Goal: Information Seeking & Learning: Learn about a topic

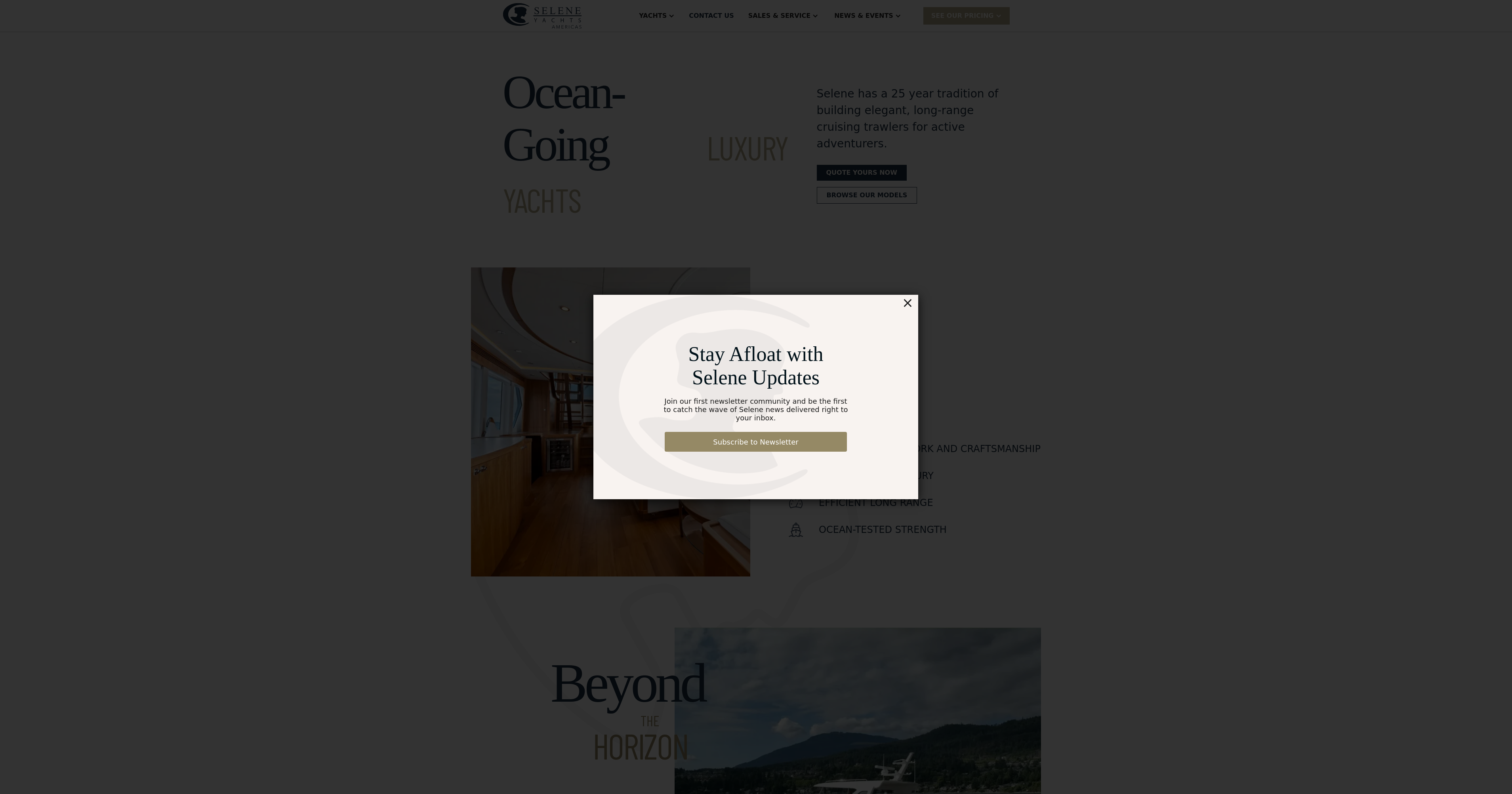
click at [911, 309] on div "×" at bounding box center [908, 302] width 12 height 16
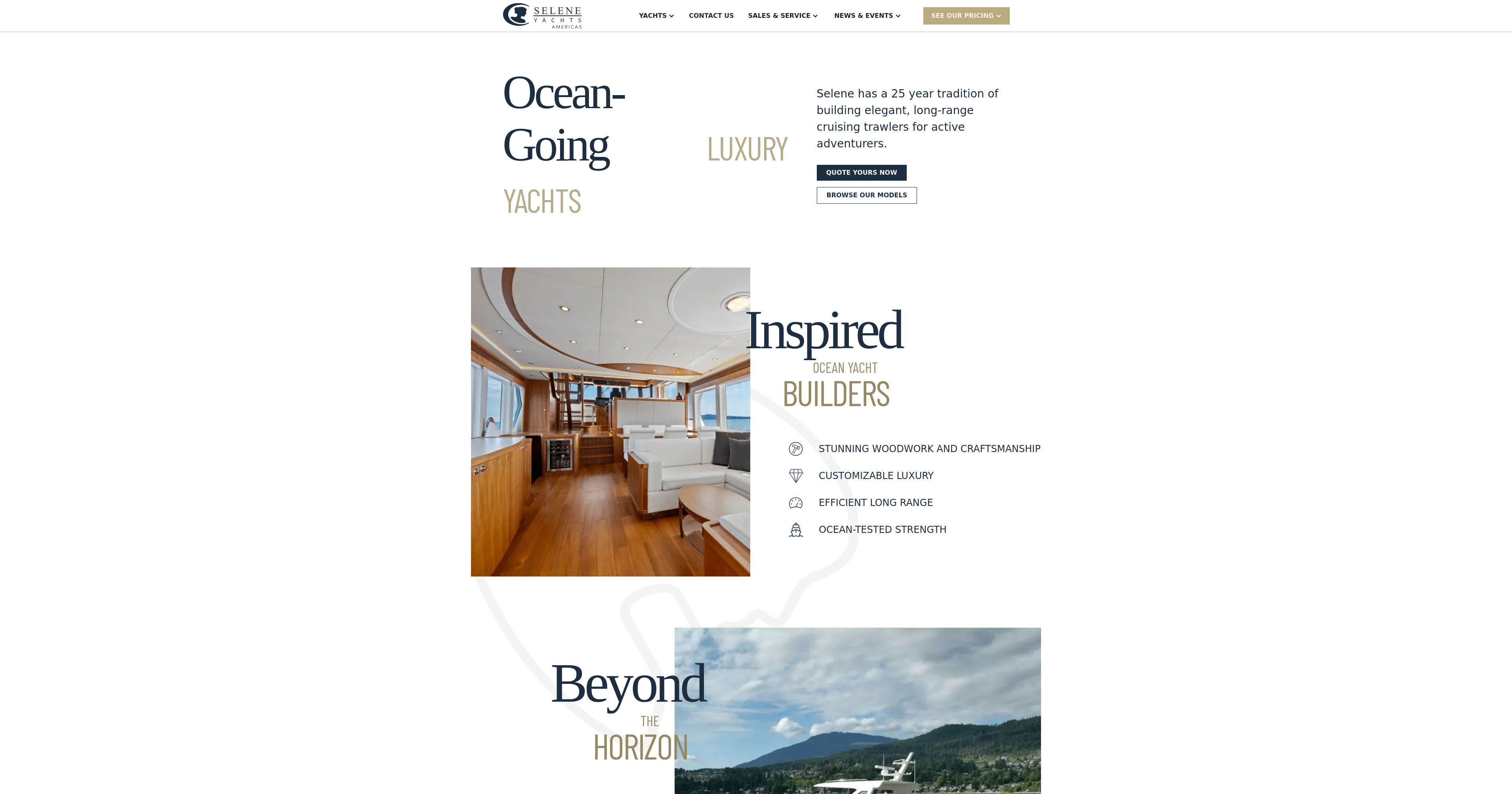
click at [981, 18] on div "SEE Our Pricing" at bounding box center [963, 16] width 63 height 9
click at [891, 52] on section "Ocean-Going Luxury Yachts Selene has a 25 year tradition of building elegant, l…" at bounding box center [756, 127] width 1512 height 191
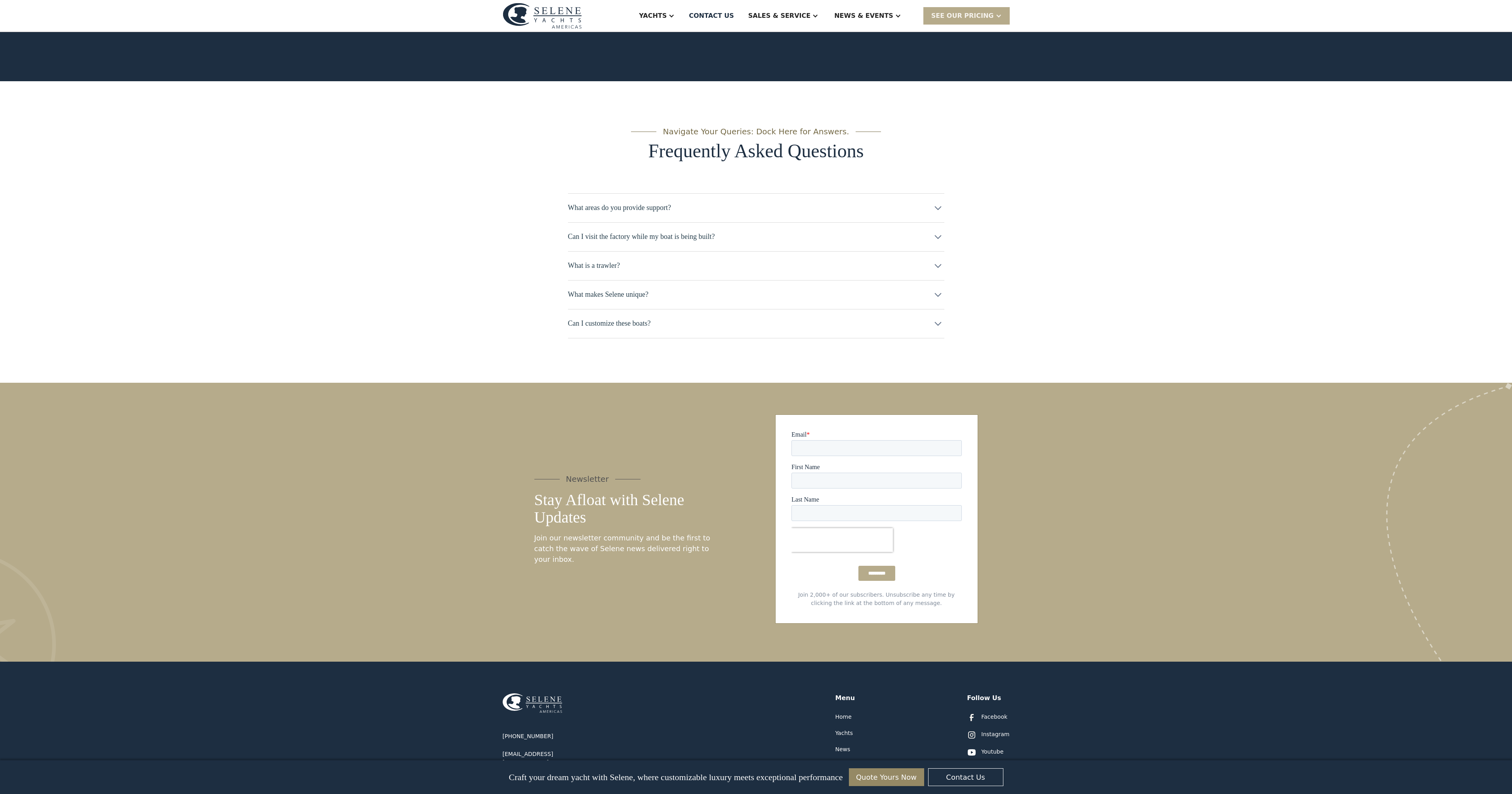
scroll to position [3505, 0]
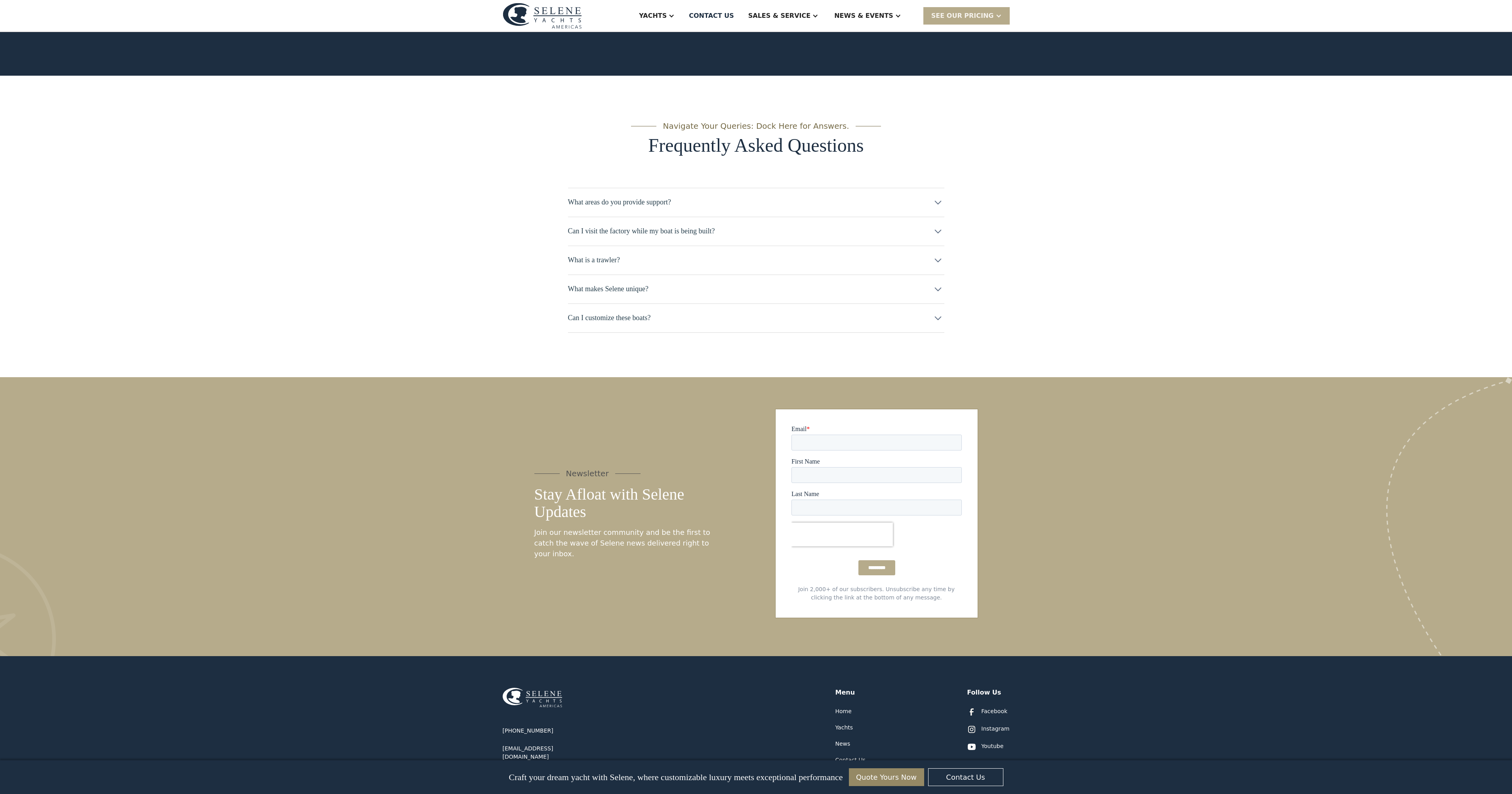
click at [1004, 708] on div "Facebook" at bounding box center [994, 712] width 26 height 8
click at [845, 724] on div "Yachts" at bounding box center [844, 728] width 18 height 8
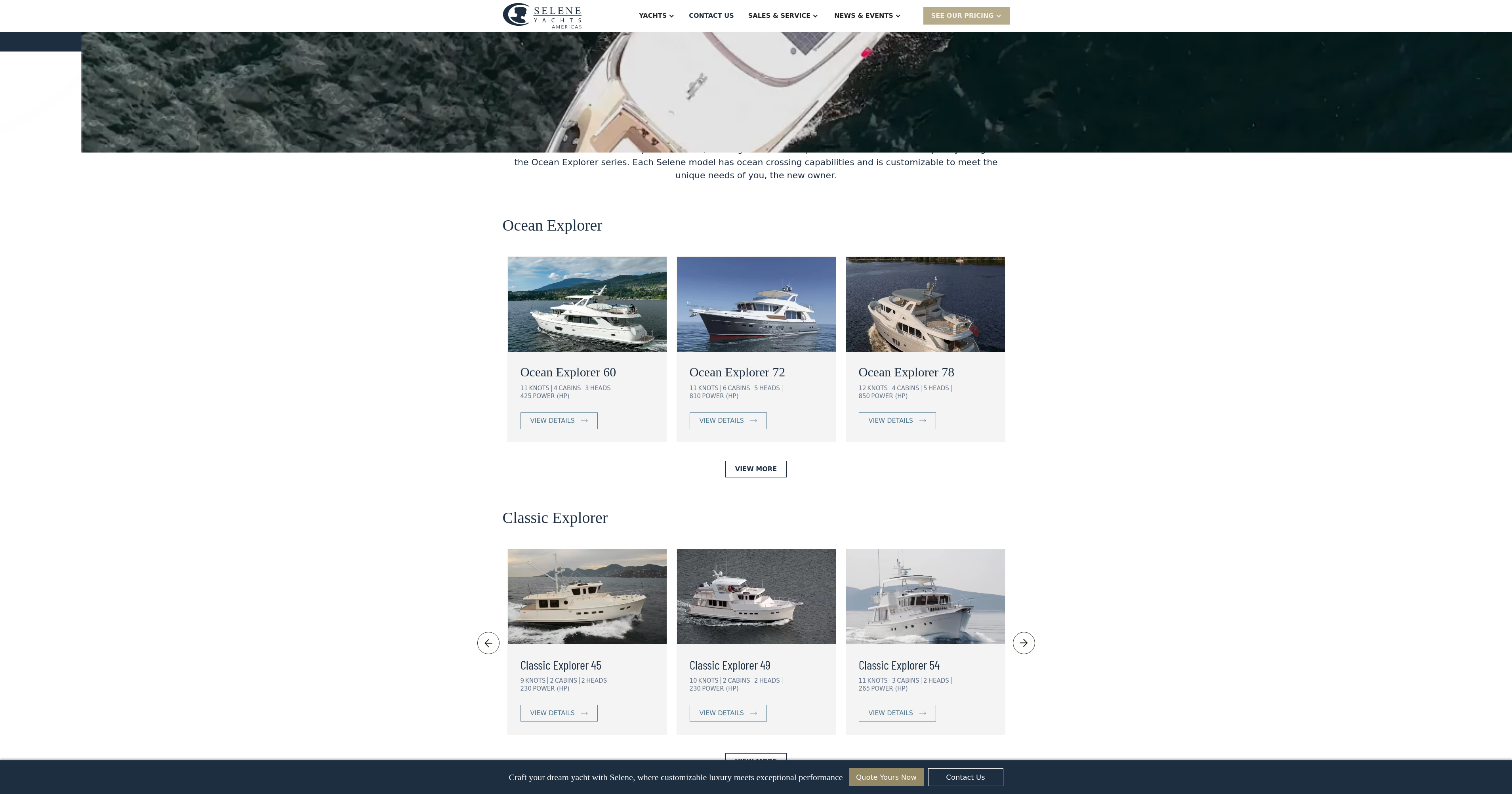
scroll to position [1138, 0]
click at [756, 754] on link "View More" at bounding box center [756, 762] width 62 height 16
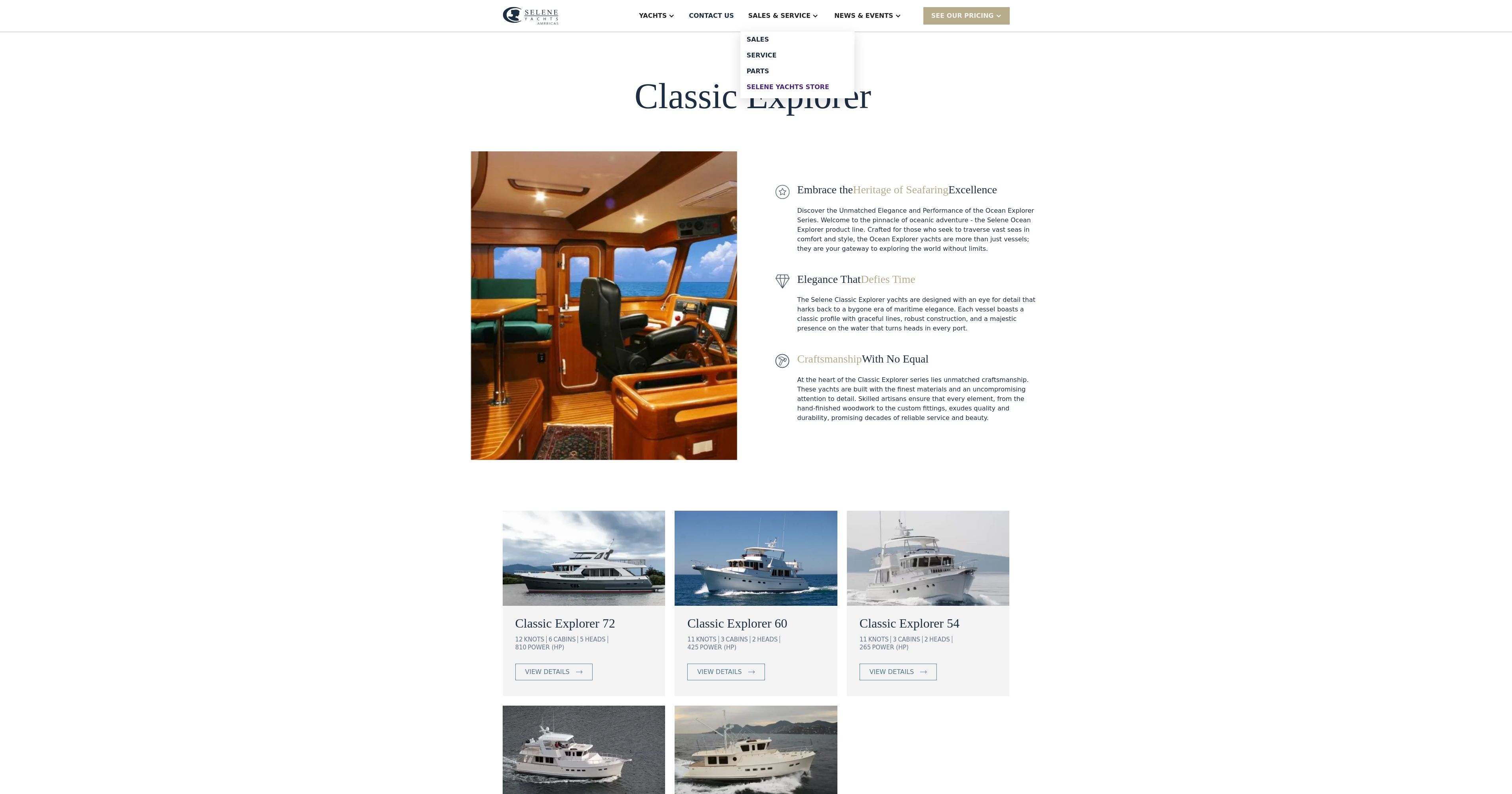
click at [826, 90] on div "Selene Yachts Store" at bounding box center [797, 87] width 102 height 6
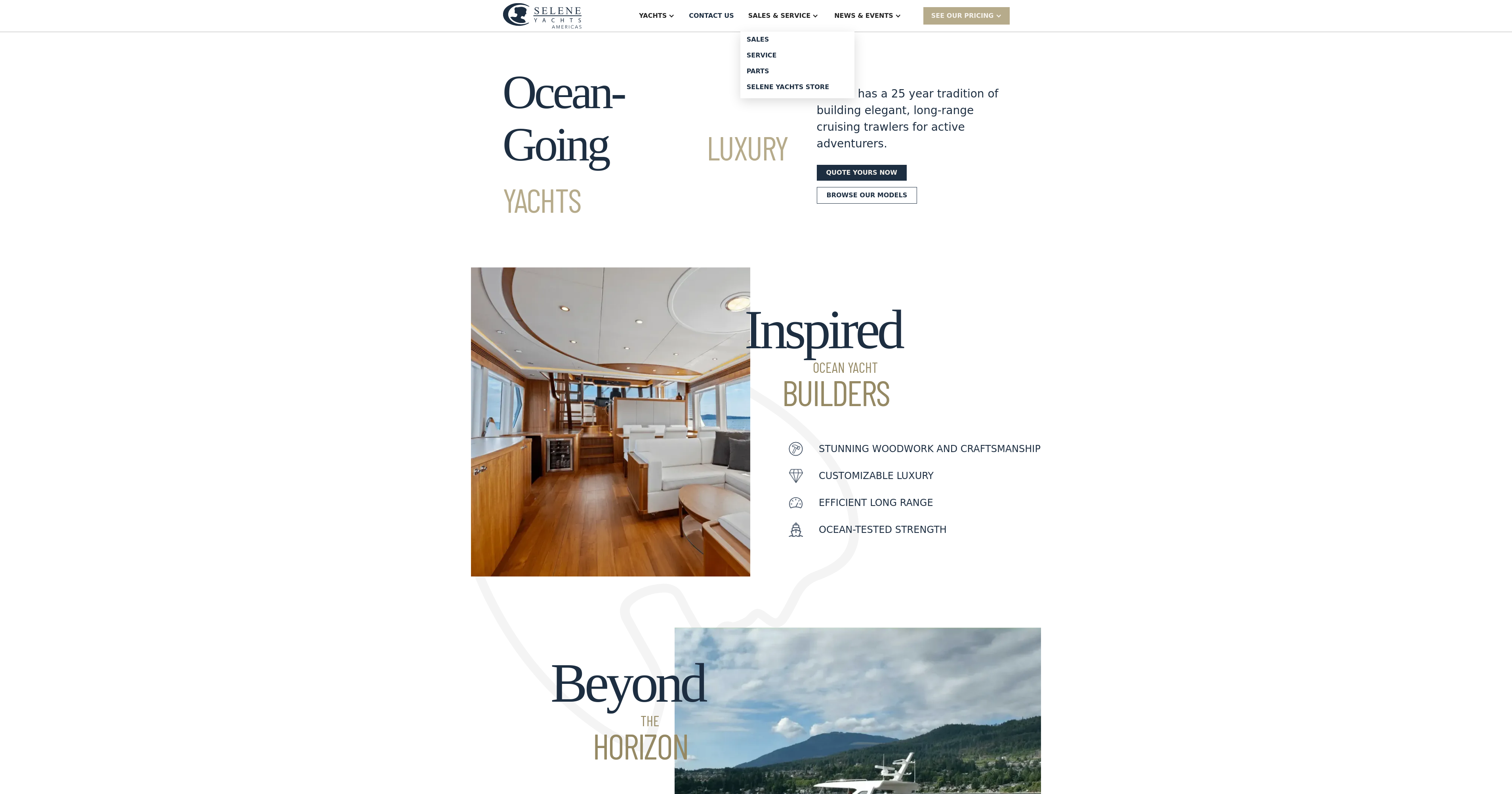
click at [798, 18] on div "Sales & Service" at bounding box center [779, 16] width 62 height 9
click at [794, 41] on div "Sales" at bounding box center [797, 39] width 102 height 6
